Goal: Task Accomplishment & Management: Use online tool/utility

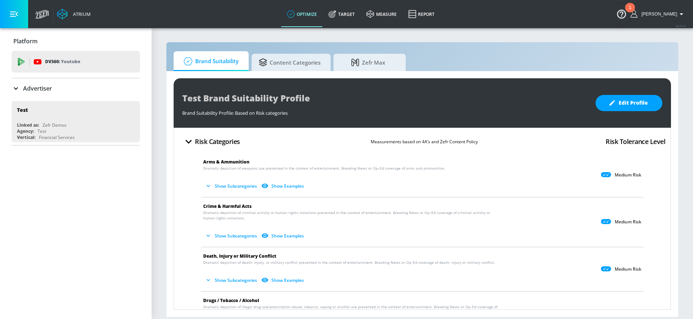
click at [51, 93] on div "Advertiser" at bounding box center [76, 88] width 128 height 20
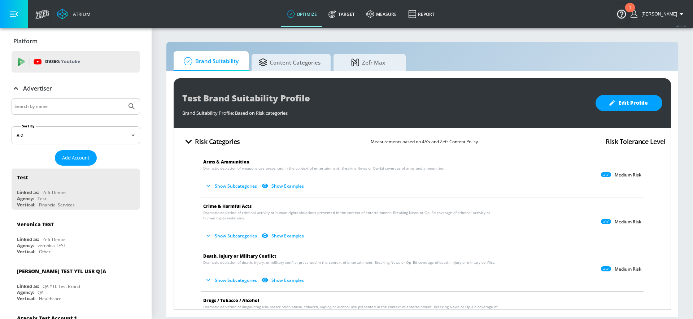
click at [52, 108] on input "Search by name" at bounding box center [68, 106] width 109 height 9
type input "dyson"
click at [124, 99] on button "Submit Search" at bounding box center [132, 107] width 16 height 16
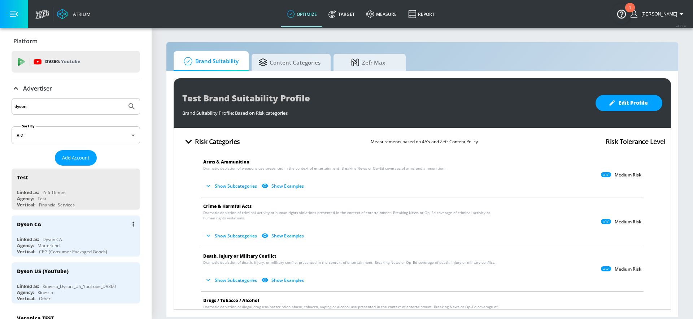
click at [78, 235] on div "Dyson CA Linked as: Dyson CA Agency: Matterkind Vertical: CPG (Consumer Package…" at bounding box center [76, 235] width 128 height 41
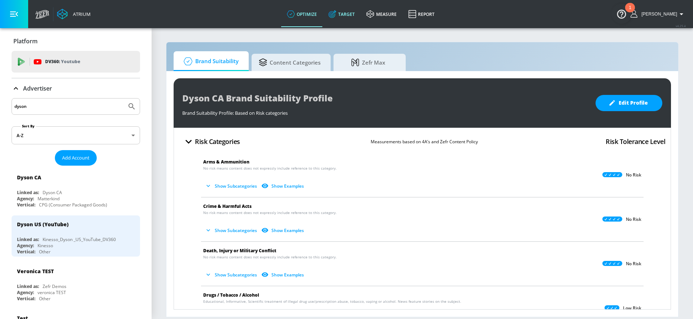
click at [351, 9] on link "Target" at bounding box center [342, 14] width 38 height 26
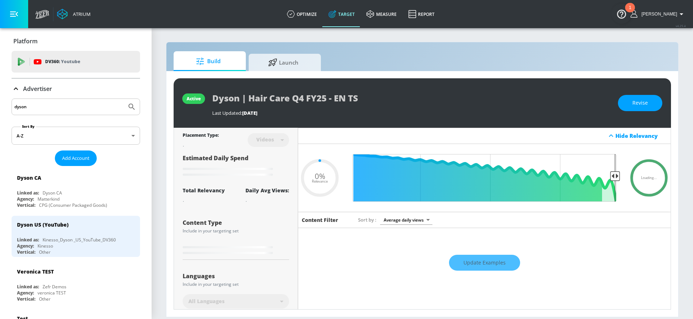
type input "0.05"
click at [283, 56] on span "Launch" at bounding box center [283, 61] width 55 height 17
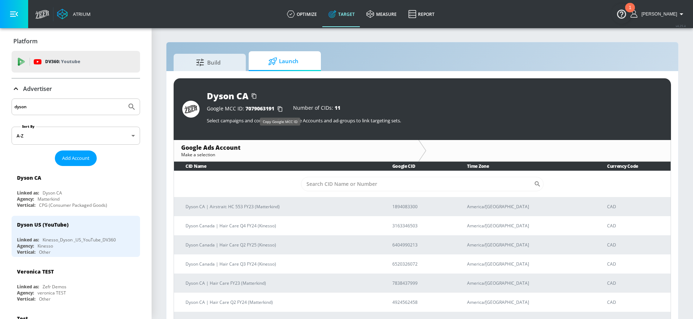
click at [280, 109] on icon "button" at bounding box center [280, 109] width 12 height 12
